Goal: Find specific page/section: Find specific page/section

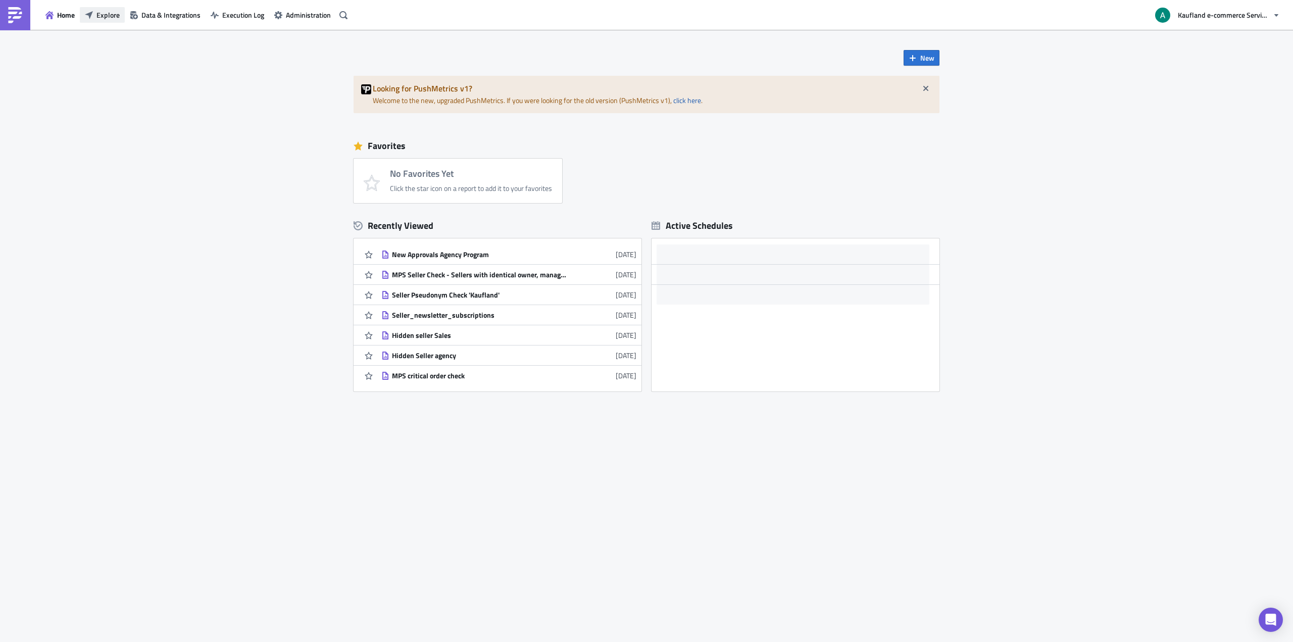
click at [113, 17] on span "Explore" at bounding box center [108, 15] width 23 height 11
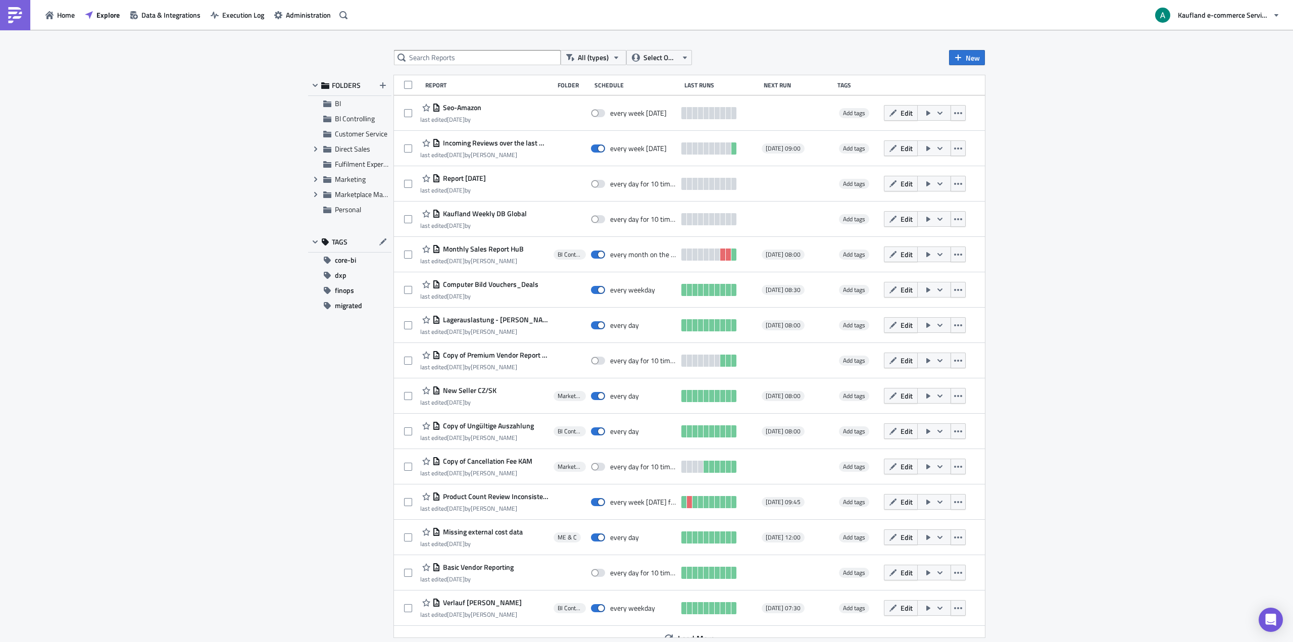
click at [517, 48] on div "All (types) Select Owner New FOLDERS BI BI Controlling Customer Service Expand …" at bounding box center [646, 337] width 1293 height 614
click at [517, 53] on input "text" at bounding box center [477, 57] width 167 height 15
type input "unknown"
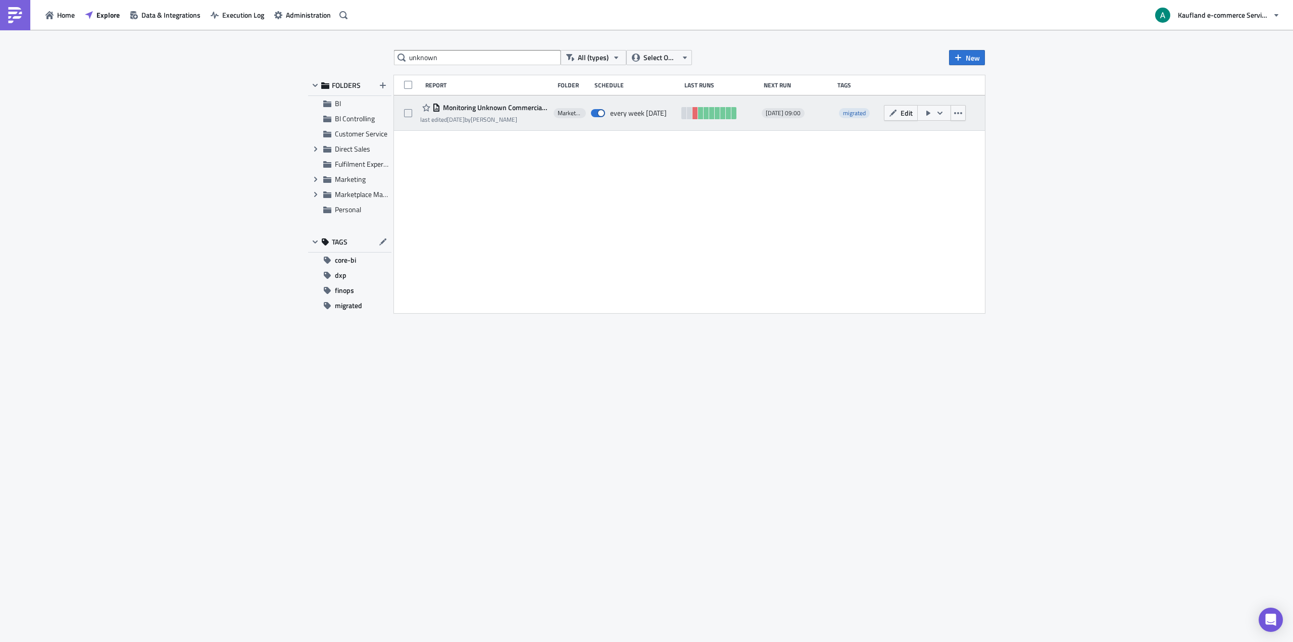
click at [515, 113] on div "Monitoring Unknown Commercial Types" at bounding box center [484, 108] width 128 height 12
click at [512, 110] on span "Monitoring Unknown Commercial Types" at bounding box center [495, 107] width 108 height 9
